Goal: Transaction & Acquisition: Purchase product/service

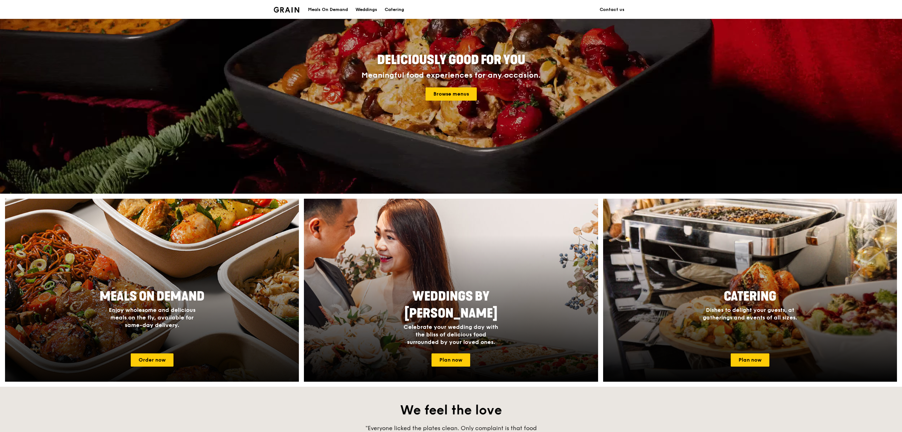
scroll to position [67, 0]
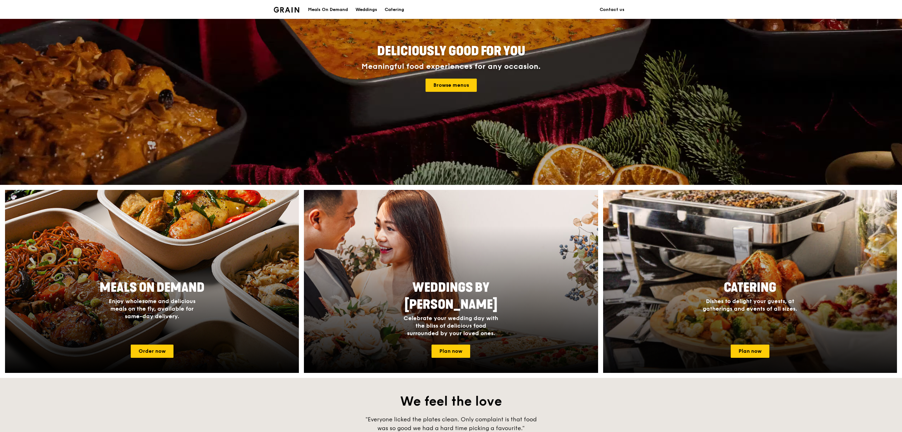
click at [696, 336] on div "Catering Dishes to delight your guests, at gatherings and events of all sizes." at bounding box center [750, 308] width 294 height 63
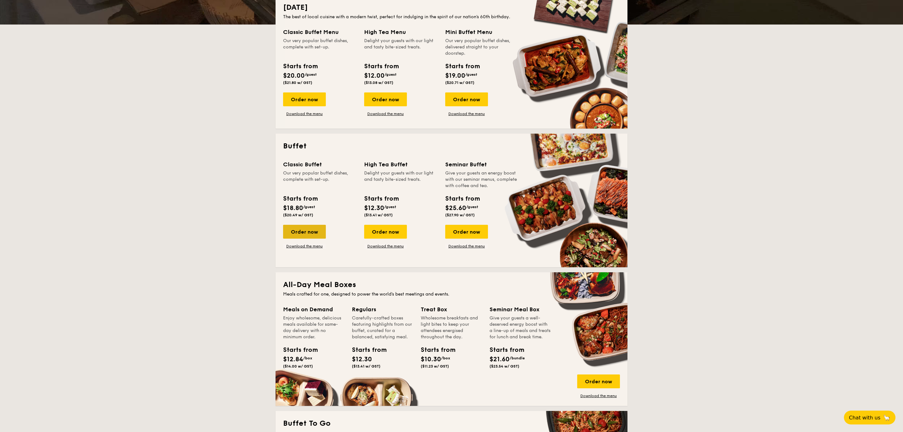
scroll to position [131, 0]
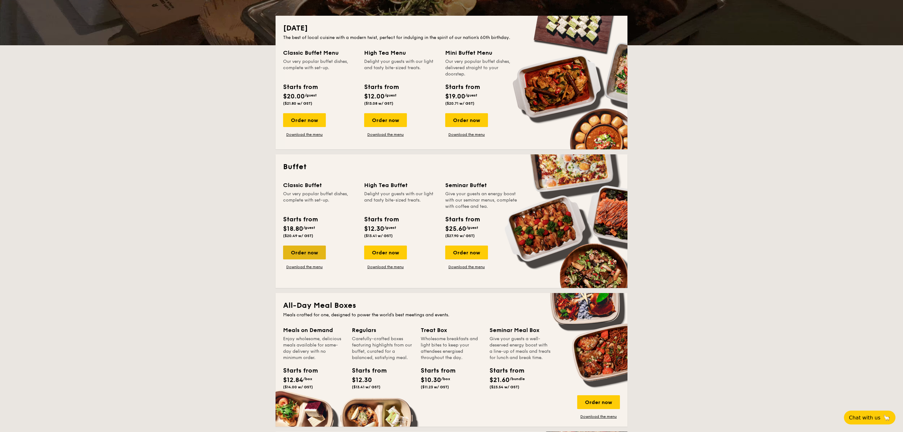
click at [317, 250] on div "Order now" at bounding box center [304, 253] width 43 height 14
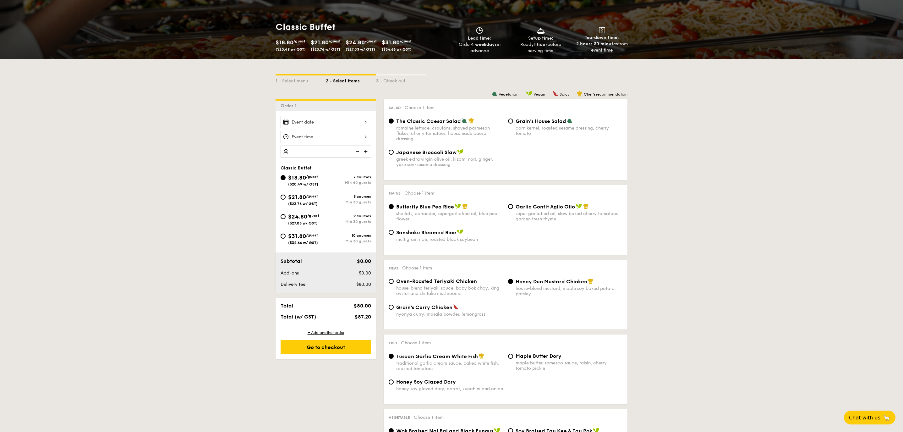
scroll to position [84, 0]
